Goal: Transaction & Acquisition: Purchase product/service

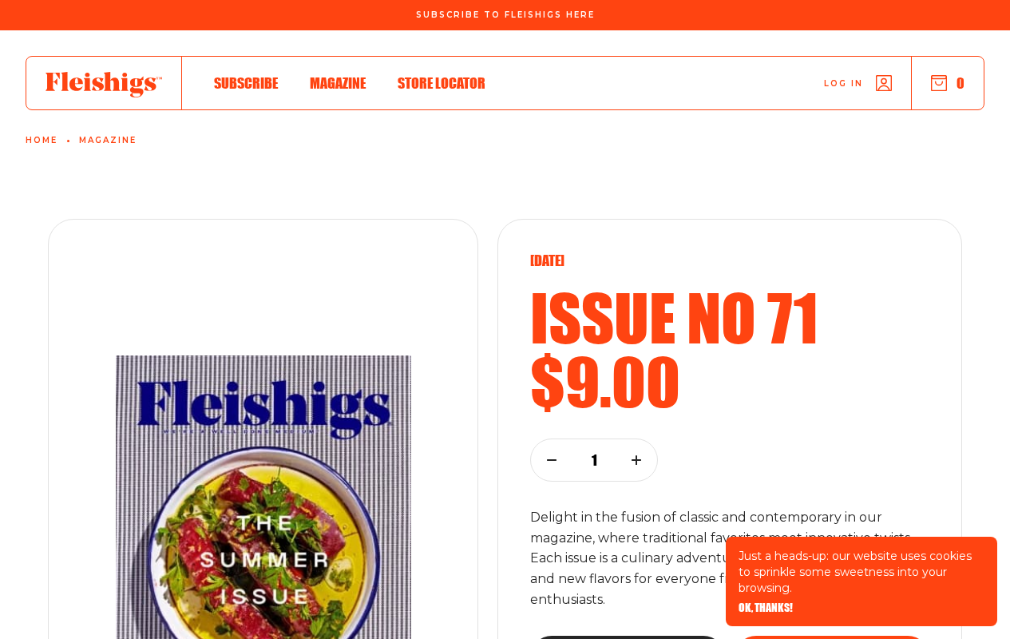
click at [765, 602] on span "OK, THANKS!" at bounding box center [766, 596] width 54 height 11
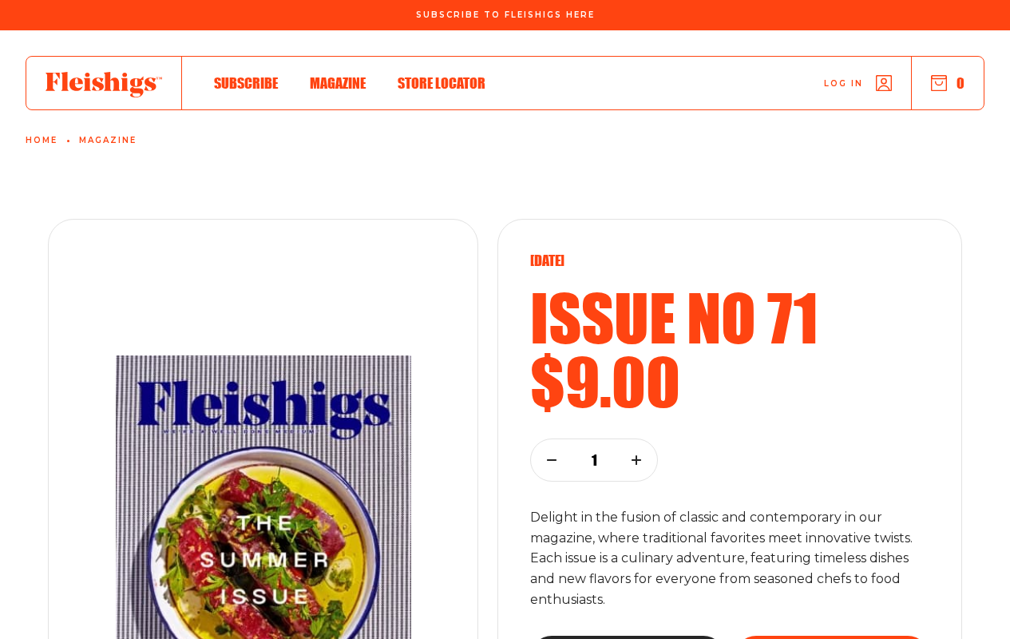
click at [552, 460] on use "button" at bounding box center [552, 460] width 8 height 0
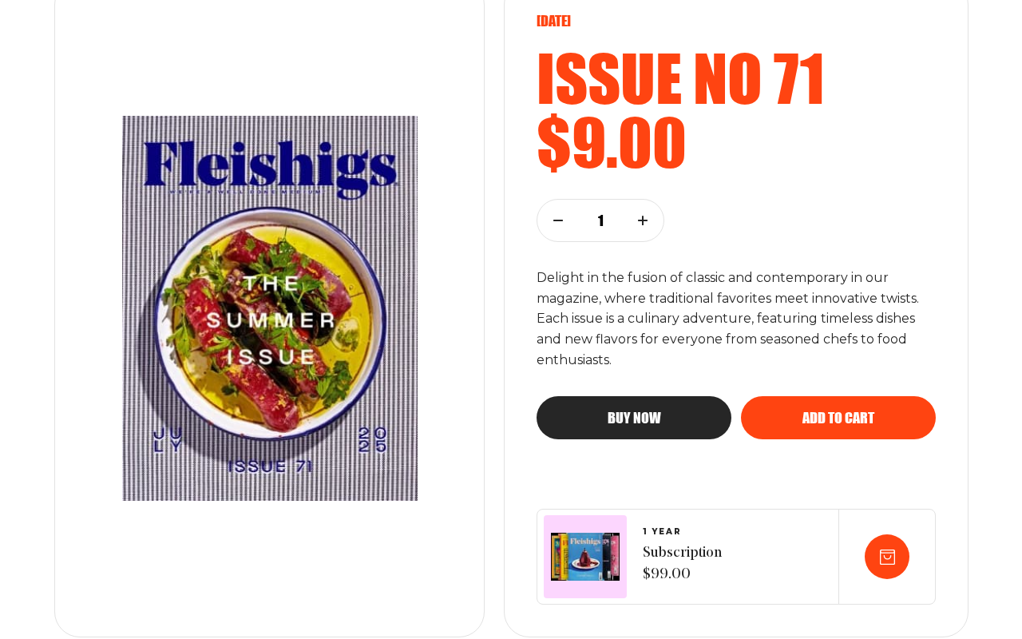
scroll to position [479, 0]
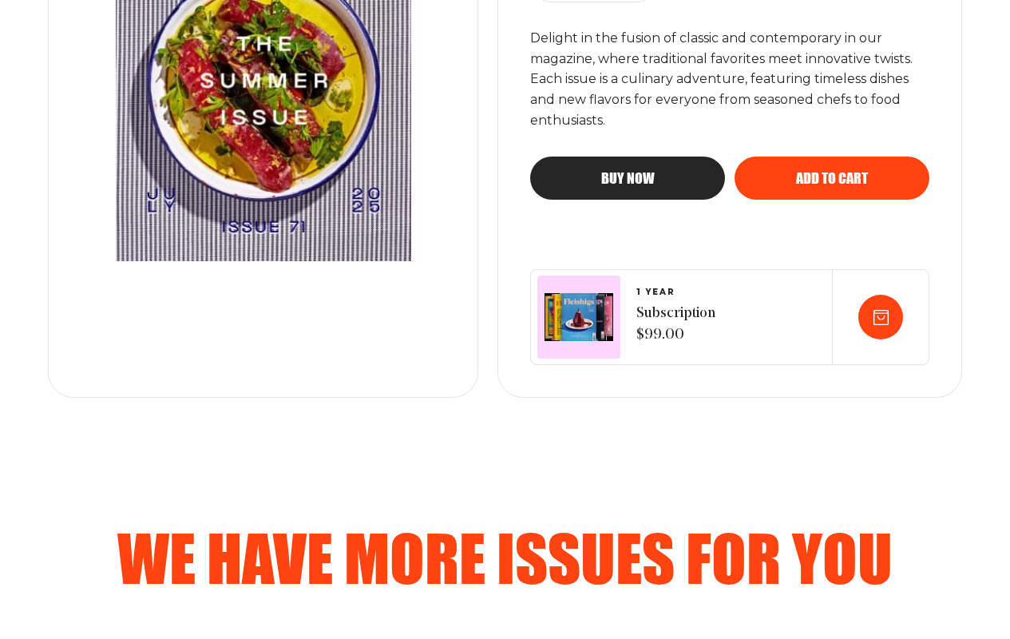
click at [832, 171] on span "Add to cart" at bounding box center [832, 163] width 72 height 14
click at [628, 171] on span "Buy now" at bounding box center [627, 163] width 53 height 14
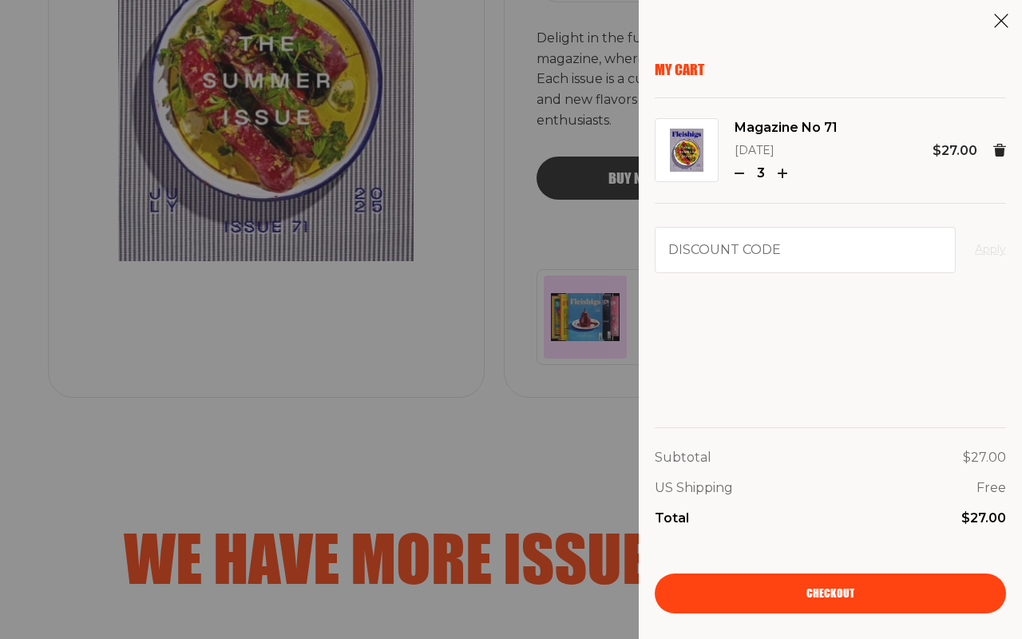
click at [830, 588] on span "Checkout" at bounding box center [830, 581] width 48 height 11
